Goal: Transaction & Acquisition: Obtain resource

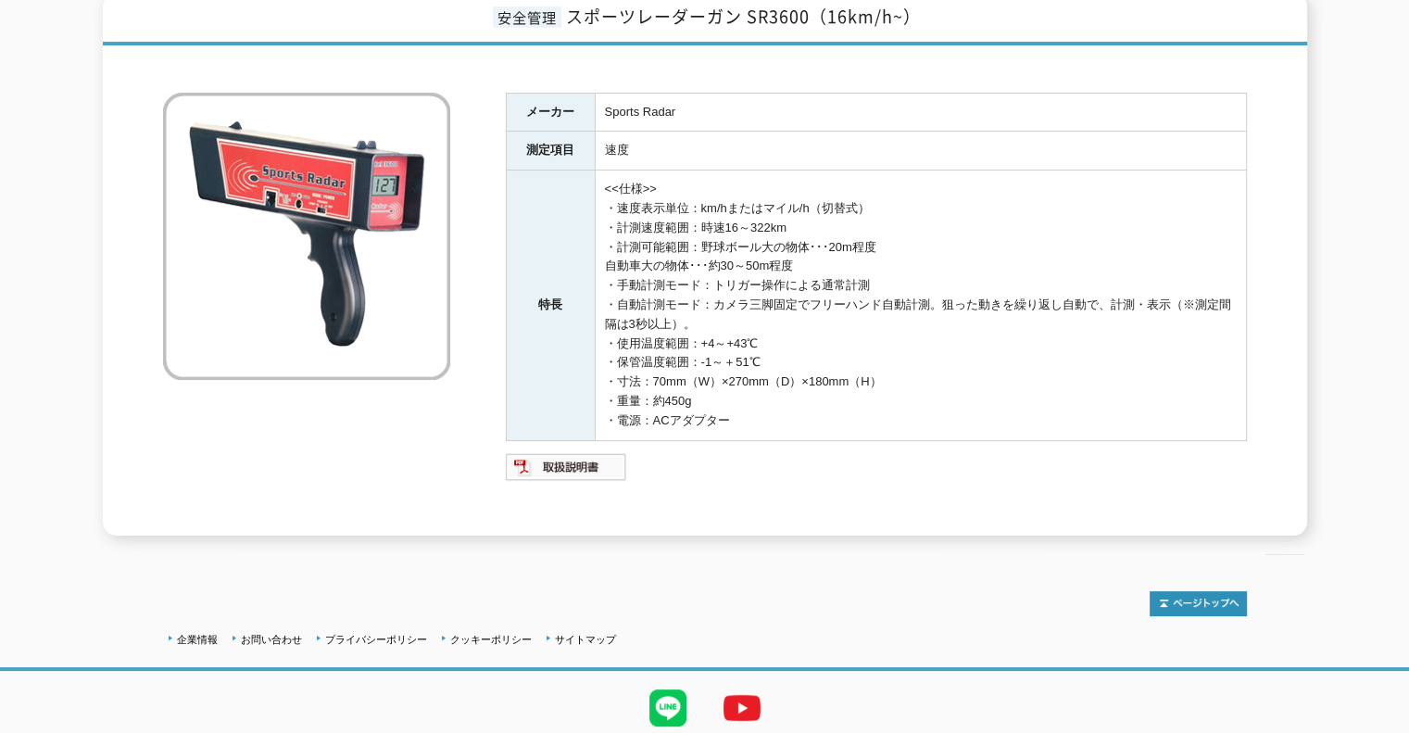
scroll to position [304, 0]
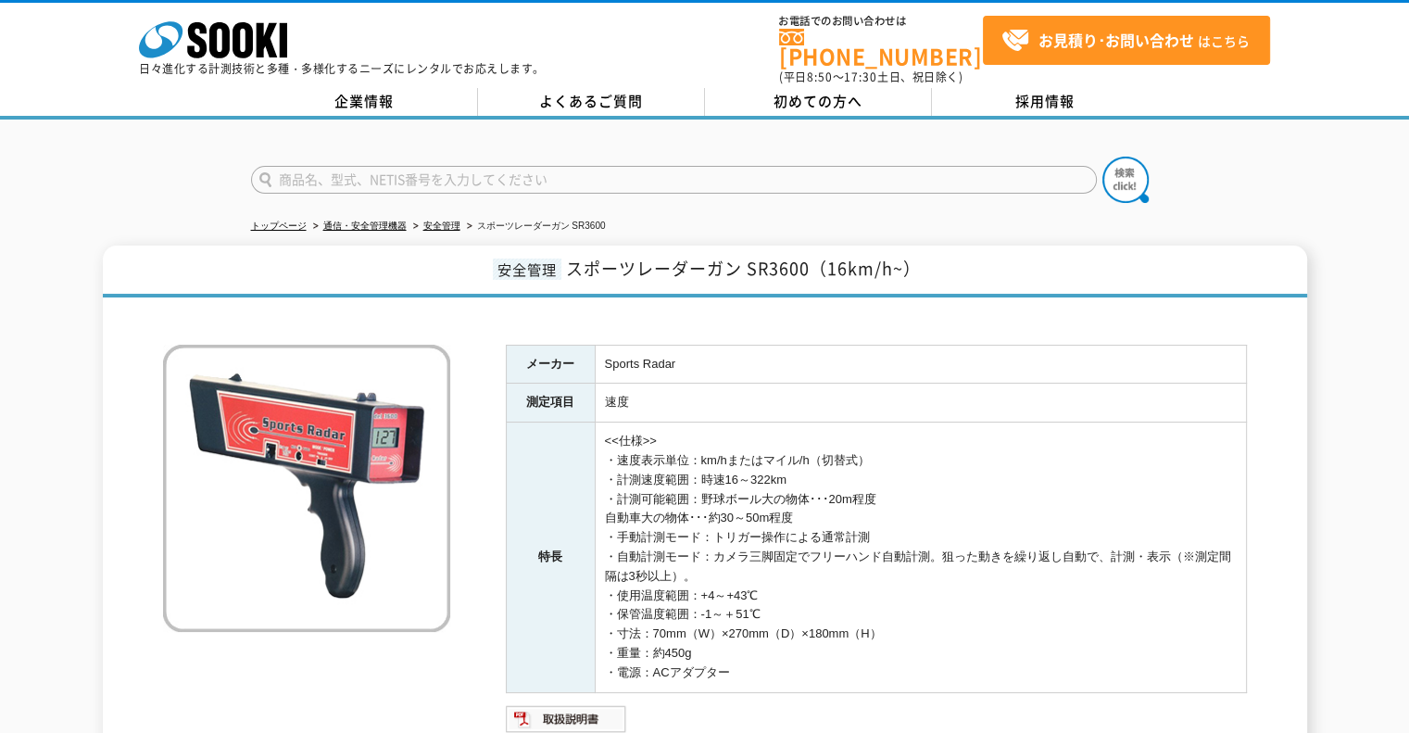
click at [1260, 166] on div at bounding box center [704, 164] width 1409 height 89
click at [1053, 254] on h1 "安全管理 スポーツレーダーガン SR3600（16km/h~）" at bounding box center [705, 272] width 1204 height 52
